Goal: Use online tool/utility

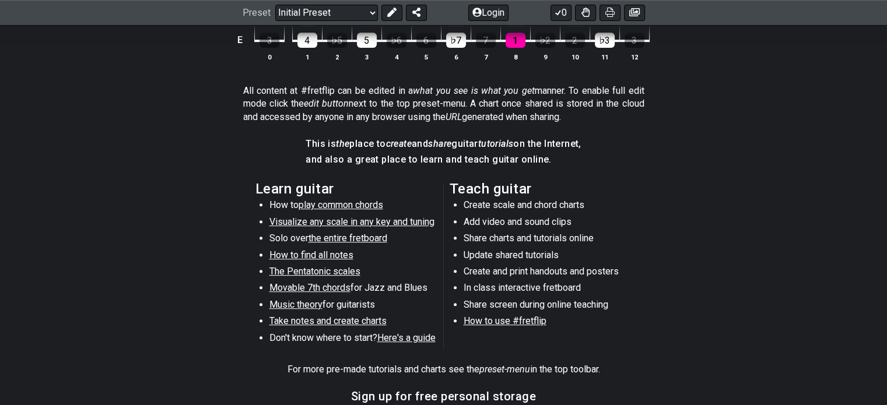
scroll to position [350, 0]
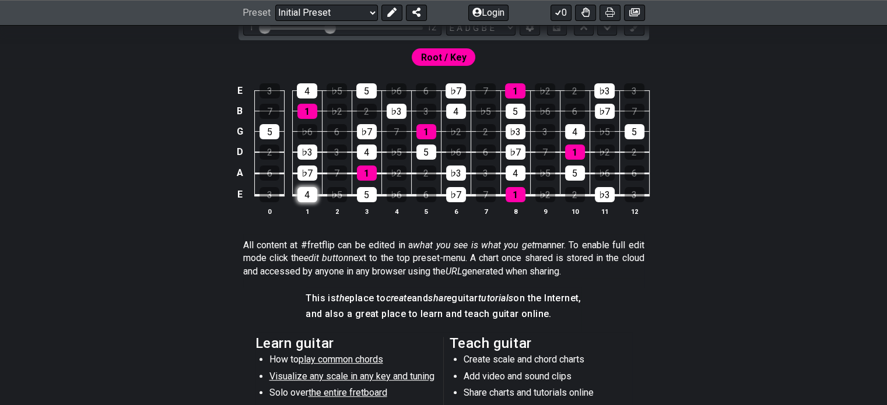
click at [307, 200] on div "4" at bounding box center [308, 194] width 20 height 15
click at [313, 176] on div "♭7" at bounding box center [308, 173] width 20 height 15
click at [310, 158] on div "♭3" at bounding box center [308, 152] width 20 height 15
click at [306, 110] on div "1" at bounding box center [308, 111] width 20 height 15
click at [301, 90] on div "4" at bounding box center [307, 90] width 20 height 15
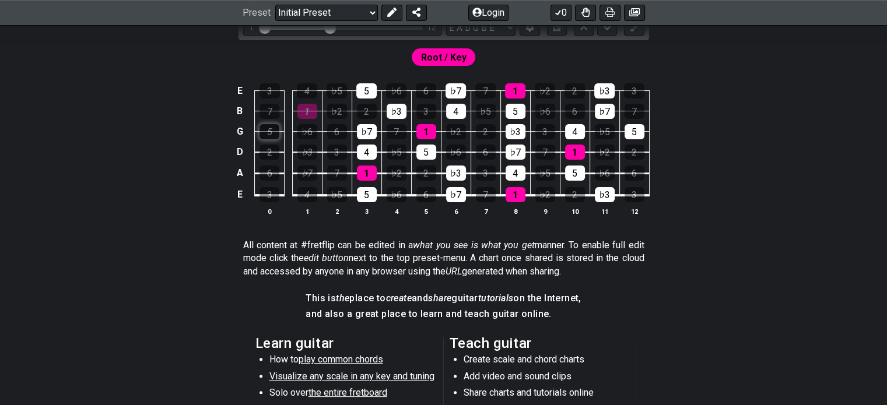
click at [268, 127] on div "5" at bounding box center [270, 131] width 20 height 15
click at [366, 89] on div "5" at bounding box center [366, 90] width 20 height 15
click at [366, 126] on div "♭7" at bounding box center [367, 131] width 20 height 15
click at [366, 137] on div "♭7" at bounding box center [367, 131] width 20 height 15
